Goal: Task Accomplishment & Management: Manage account settings

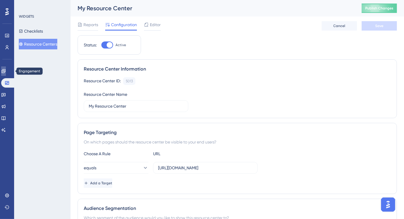
click at [4, 70] on link at bounding box center [3, 70] width 5 height 9
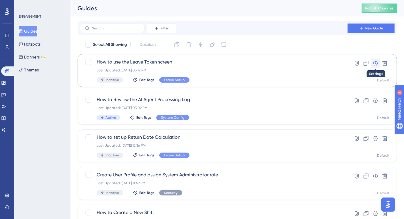
click at [379, 65] on button at bounding box center [375, 63] width 9 height 9
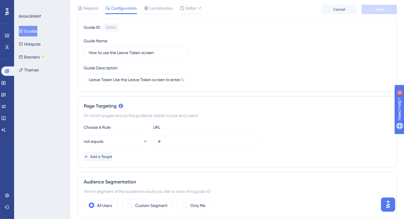
scroll to position [46, 0]
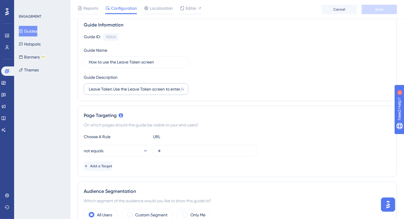
click at [184, 87] on label "Leave Taken Use the Leave Taken screen to enter/edit/view/delete employee leave…" at bounding box center [136, 89] width 105 height 12
click at [183, 87] on input "Leave Taken Use the Leave Taken screen to enter/edit/view/delete employee leave…" at bounding box center [136, 89] width 95 height 6
click at [256, 88] on div "Guide ID: 153920 Copy Guide Name How to use the Leave Taken screen Guide Descri…" at bounding box center [237, 64] width 307 height 62
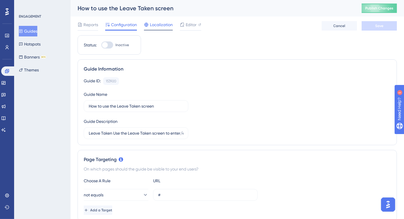
click at [171, 27] on span "Localization" at bounding box center [161, 24] width 23 height 7
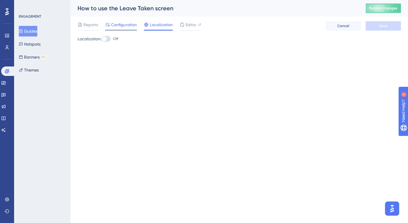
click at [123, 26] on span "Configuration" at bounding box center [124, 24] width 26 height 7
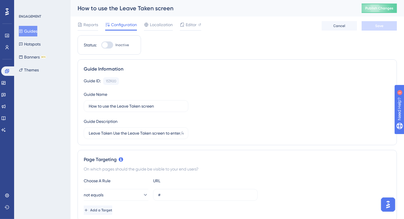
click at [112, 46] on div at bounding box center [107, 44] width 12 height 7
click at [101, 45] on input "Inactive" at bounding box center [101, 45] width 0 height 0
checkbox input "true"
click at [368, 27] on button "Save" at bounding box center [379, 25] width 35 height 9
click at [391, 10] on span "Publish Changes" at bounding box center [379, 8] width 28 height 5
